Goal: Obtain resource: Obtain resource

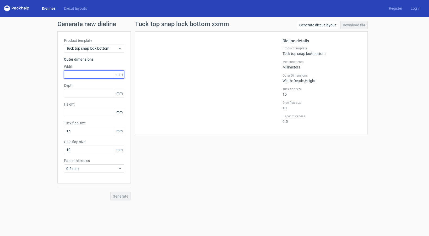
click at [105, 76] on input "text" at bounding box center [94, 74] width 60 height 8
type input "140"
click at [108, 93] on input "text" at bounding box center [94, 93] width 60 height 8
type input "150"
click at [103, 108] on input "text" at bounding box center [94, 112] width 60 height 8
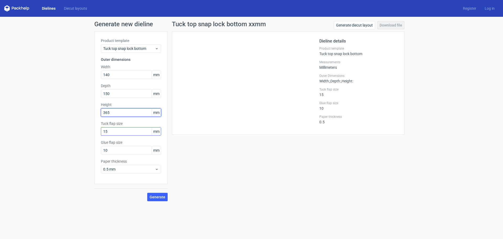
type input "365"
drag, startPoint x: 139, startPoint y: 134, endPoint x: 57, endPoint y: 127, distance: 82.5
click at [57, 128] on div "Generate new dieline Product template Tuck top snap lock bottom Outer dimension…" at bounding box center [251, 111] width 503 height 188
type input "30"
click at [160, 50] on div "Tuck top snap lock bottom" at bounding box center [131, 48] width 60 height 8
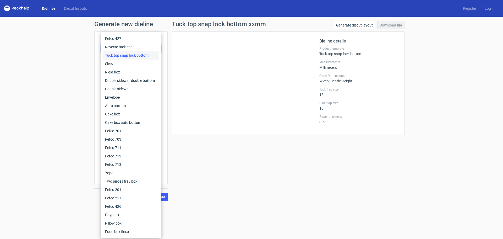
click at [160, 50] on div "Fefco 427 Reverse tuck end Tuck top snap lock bottom Sleeve Rigid box Double si…" at bounding box center [131, 134] width 60 height 205
click at [135, 56] on div "Tuck top snap lock bottom" at bounding box center [131, 55] width 56 height 8
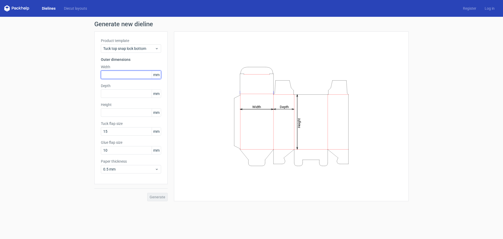
click at [138, 76] on input "text" at bounding box center [131, 74] width 60 height 8
type input "140"
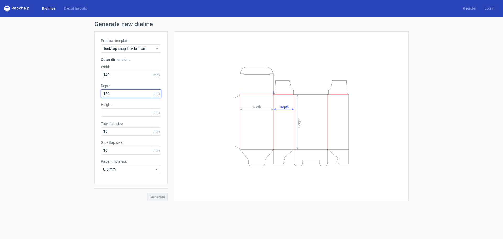
type input "150"
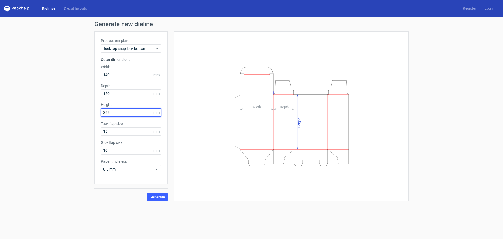
type input "365"
drag, startPoint x: 132, startPoint y: 133, endPoint x: 76, endPoint y: 132, distance: 55.8
click at [76, 132] on div "Generate new dieline Product template Tuck top snap lock bottom Outer dimension…" at bounding box center [251, 111] width 503 height 188
type input "15"
drag, startPoint x: 125, startPoint y: 148, endPoint x: 92, endPoint y: 141, distance: 34.2
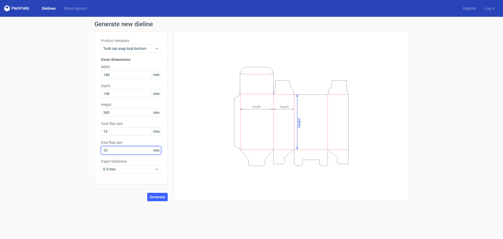
click at [92, 141] on div "Generate new dieline Product template Tuck top snap lock bottom Outer dimension…" at bounding box center [251, 111] width 503 height 188
type input "30"
click at [161, 194] on button "Generate" at bounding box center [157, 196] width 20 height 8
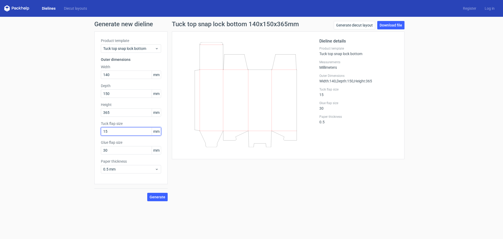
drag, startPoint x: 120, startPoint y: 134, endPoint x: 83, endPoint y: 132, distance: 37.2
click at [83, 132] on div "Generate new dieline Product template Tuck top snap lock bottom Outer dimension…" at bounding box center [251, 111] width 503 height 188
type input "3"
click at [149, 196] on button "Generate" at bounding box center [157, 196] width 20 height 8
click at [155, 196] on span "Generate" at bounding box center [158, 197] width 16 height 4
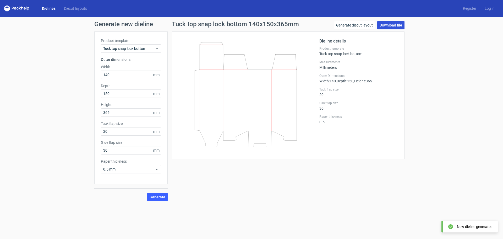
click at [396, 26] on link "Download file" at bounding box center [390, 25] width 27 height 8
click at [177, 67] on div "Dieline details Product template Tuck top snap lock bottom Measurements Millime…" at bounding box center [288, 95] width 233 height 128
drag, startPoint x: 114, startPoint y: 131, endPoint x: 31, endPoint y: 129, distance: 83.3
click at [30, 129] on div "Generate new dieline Product template Tuck top snap lock bottom Outer dimension…" at bounding box center [251, 111] width 503 height 188
type input "15"
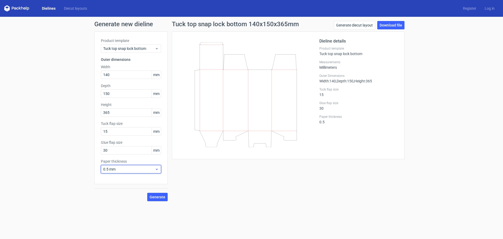
click at [131, 170] on span "0.5 mm" at bounding box center [129, 168] width 52 height 5
click at [130, 189] on div "0.5 mm" at bounding box center [131, 189] width 56 height 8
click at [159, 197] on span "Generate" at bounding box center [158, 197] width 16 height 4
click at [346, 25] on link "Generate diecut layout" at bounding box center [354, 25] width 41 height 8
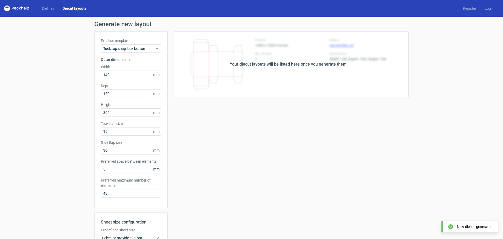
click at [310, 71] on div "Your diecut layouts will be listed here once you generate them" at bounding box center [288, 63] width 241 height 65
click at [141, 203] on div "Product template Tuck top snap lock bottom Outer dimensions Width 140 mm Depth …" at bounding box center [130, 119] width 73 height 176
click at [338, 62] on div "Your diecut layouts will be listed here once you generate them" at bounding box center [288, 64] width 117 height 6
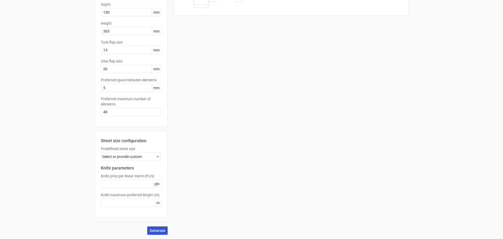
click at [154, 229] on span "Generate" at bounding box center [158, 230] width 16 height 4
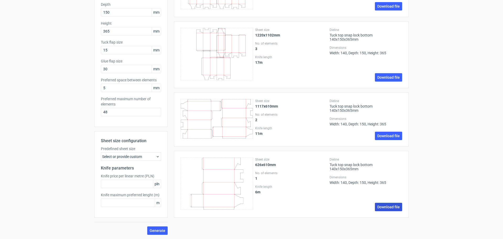
click at [375, 204] on link "Download file" at bounding box center [388, 206] width 27 height 8
click at [168, 29] on div "Sheet size 1220x1102mm No. of elements 3 Knife length 17 m Dieline Tuck top sna…" at bounding box center [288, 54] width 241 height 67
